Goal: Use online tool/utility: Utilize a website feature to perform a specific function

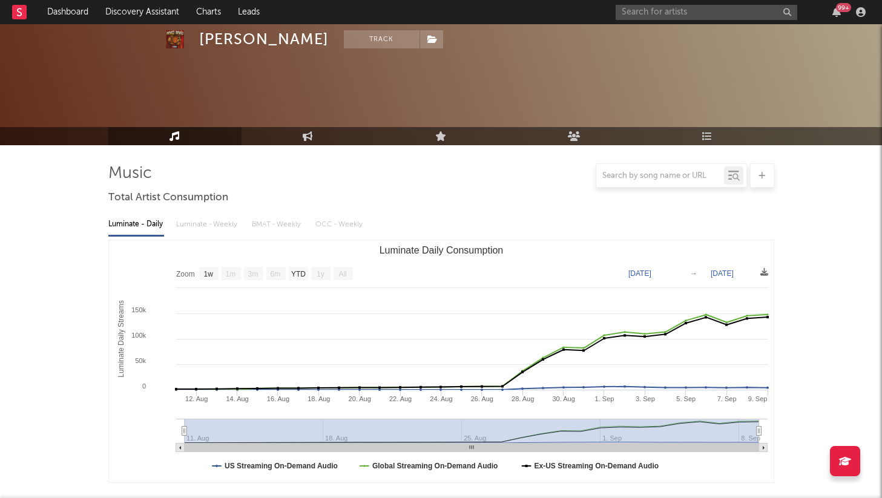
select select "1w"
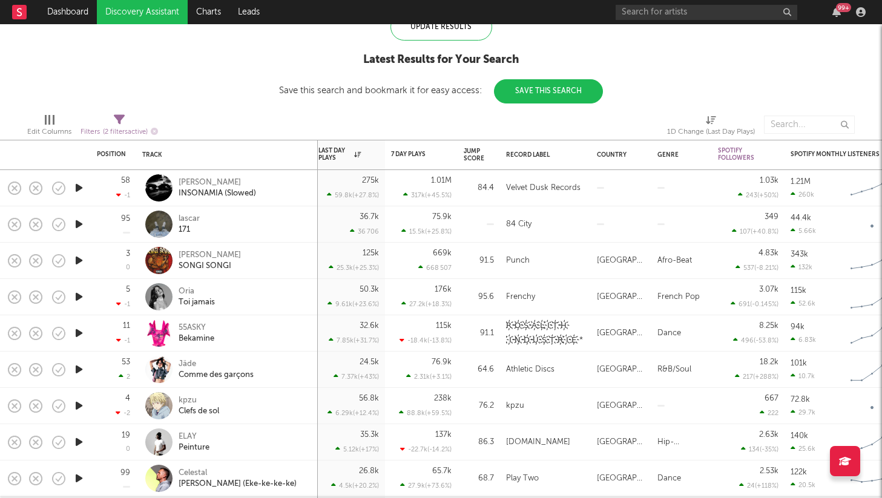
click at [262, 215] on div "lascar 171" at bounding box center [244, 225] width 130 height 22
select select "1w"
